Goal: Find specific page/section: Find specific page/section

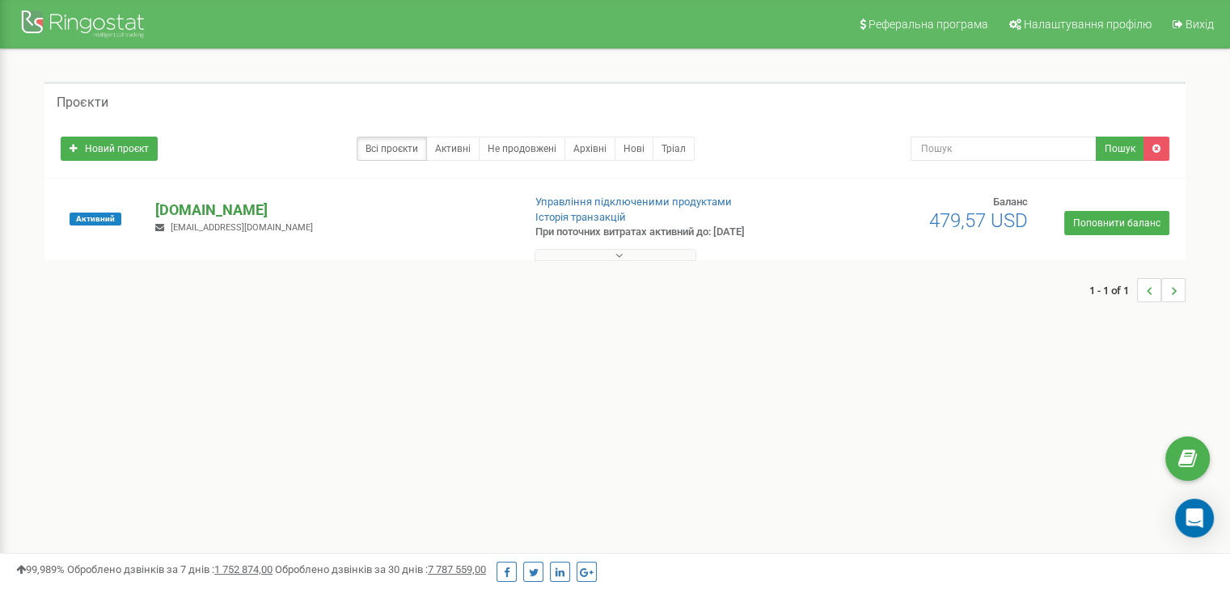
click at [256, 211] on p "[DOMAIN_NAME]" at bounding box center [331, 210] width 353 height 21
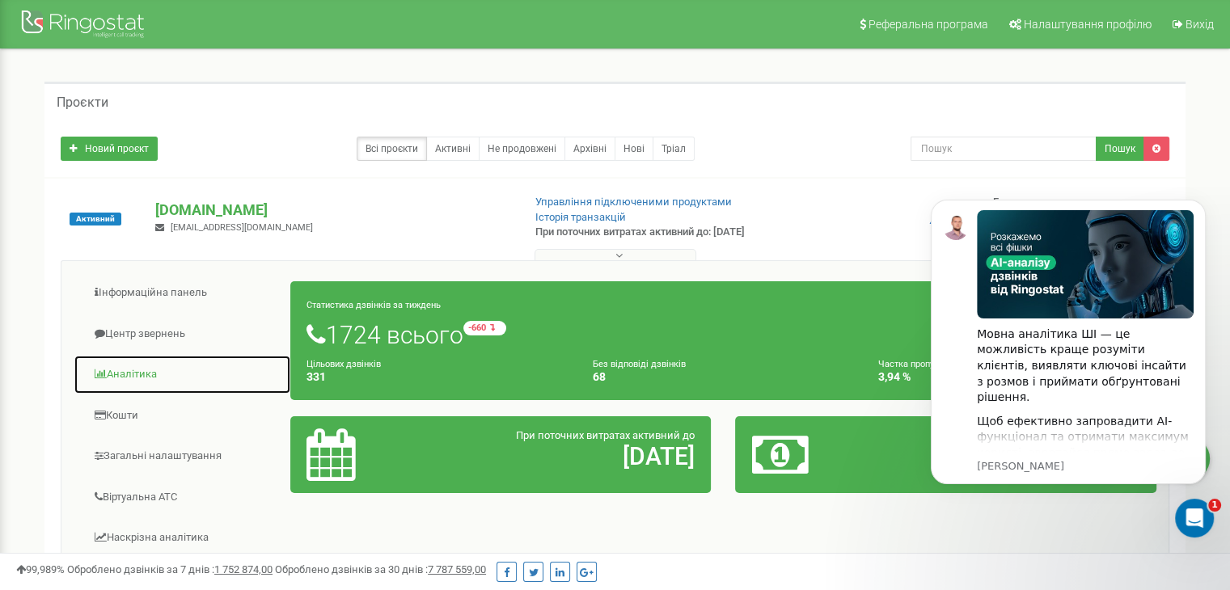
click at [100, 369] on span at bounding box center [101, 374] width 12 height 11
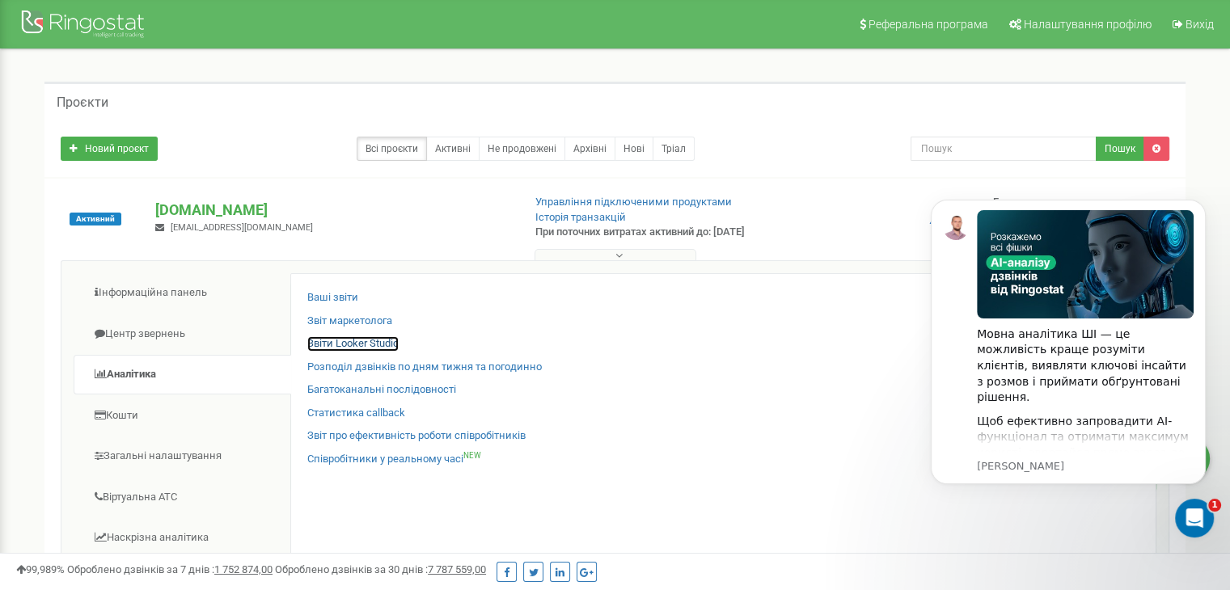
click at [361, 343] on link "Звіти Looker Studio" at bounding box center [352, 343] width 91 height 15
